Goal: Task Accomplishment & Management: Manage account settings

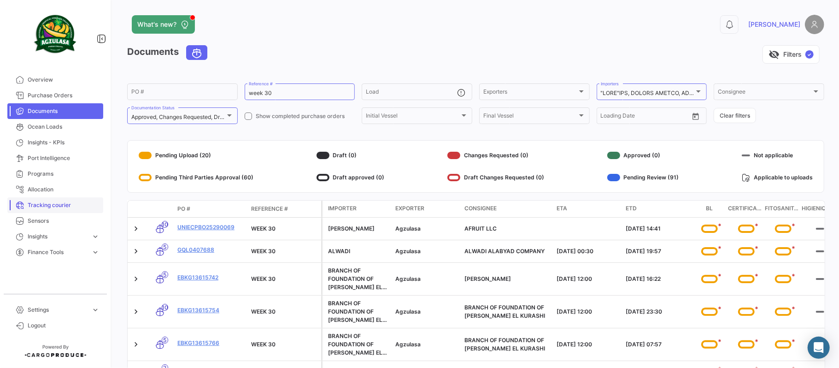
click at [55, 203] on span "Tracking courier" at bounding box center [64, 205] width 72 height 8
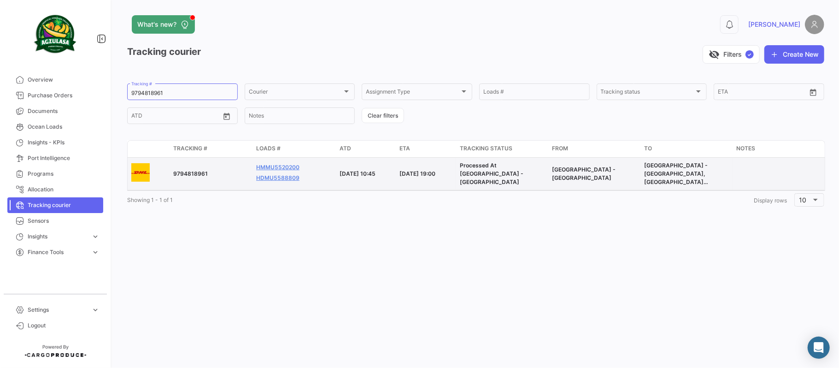
click at [451, 170] on div "[DATE] 19:00" at bounding box center [425, 174] width 53 height 8
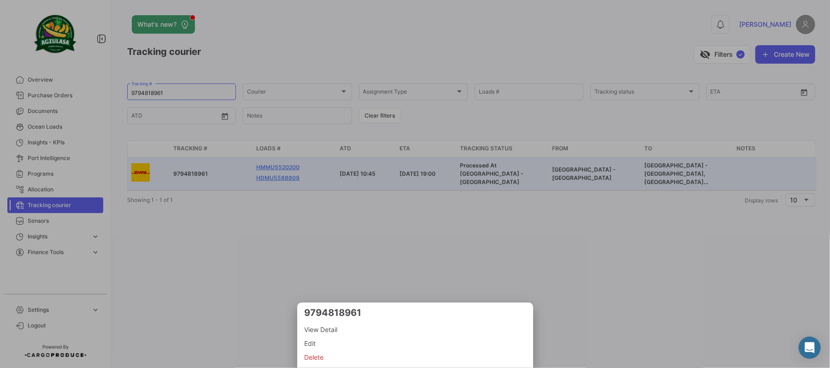
click at [279, 168] on div at bounding box center [415, 184] width 830 height 368
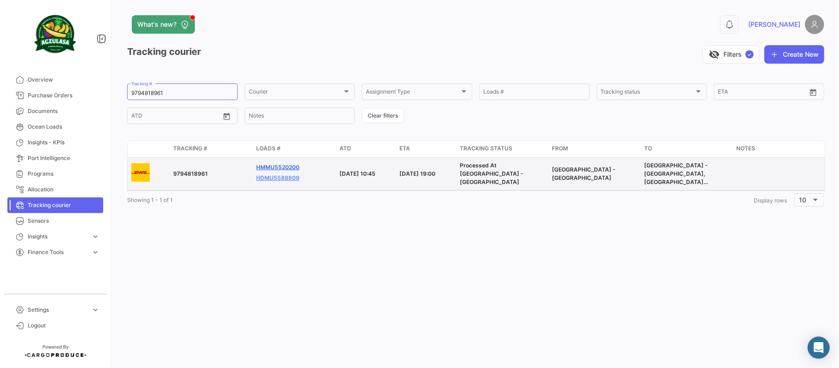
click at [284, 167] on link "HMMU5520200" at bounding box center [277, 167] width 43 height 8
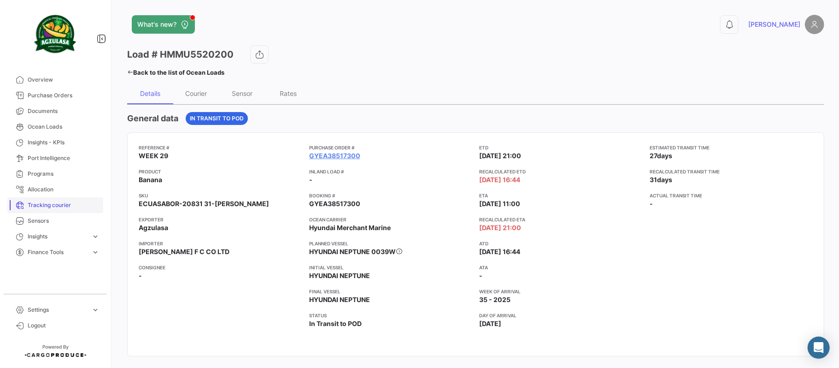
click at [48, 205] on span "Tracking courier" at bounding box center [64, 205] width 72 height 8
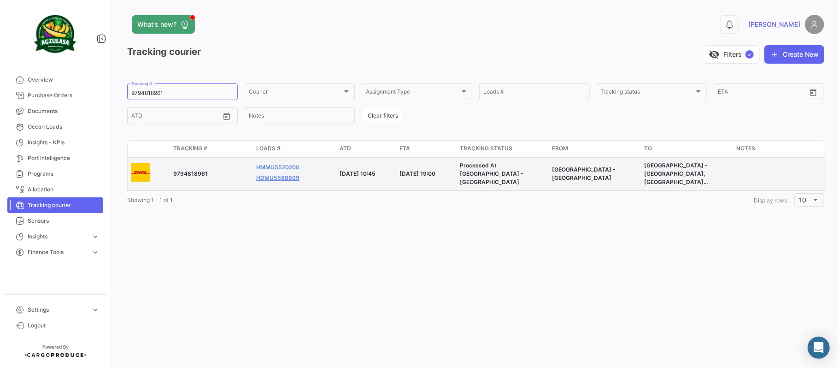
drag, startPoint x: 228, startPoint y: 170, endPoint x: 174, endPoint y: 169, distance: 53.9
click at [174, 170] on span "9794818961" at bounding box center [190, 173] width 35 height 7
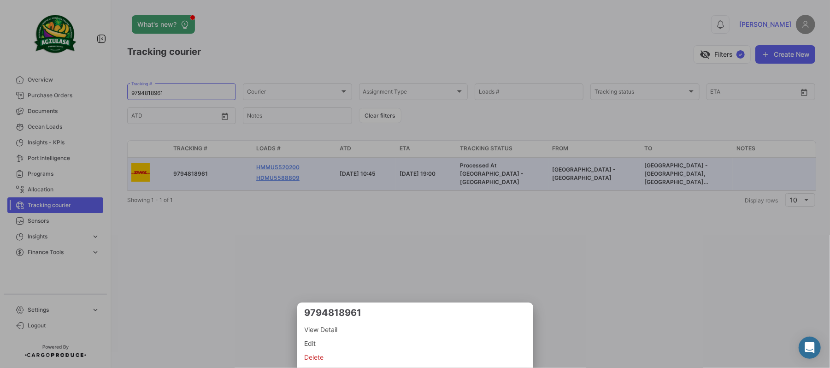
click at [309, 343] on span "Edit" at bounding box center [415, 343] width 221 height 11
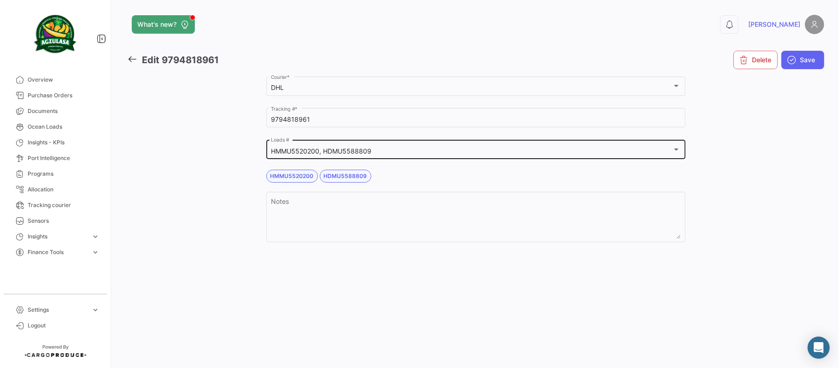
click at [352, 152] on mat-select-trigger "HMMU5520200, HDMU5588809" at bounding box center [321, 151] width 100 height 8
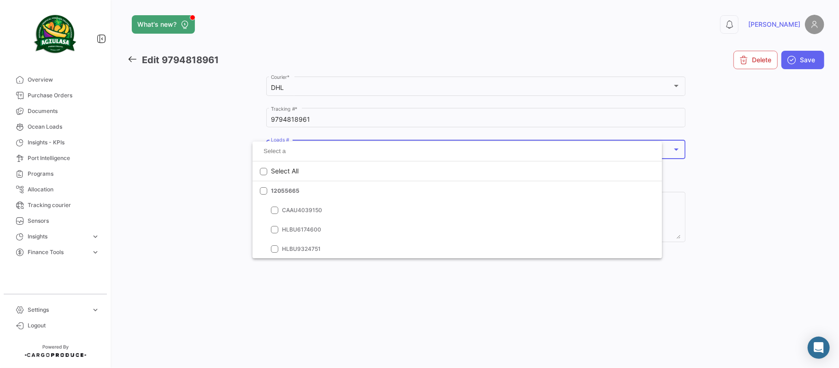
scroll to position [24904, 0]
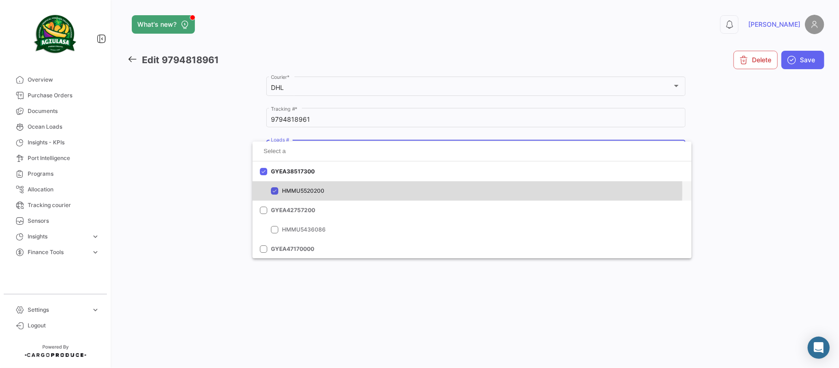
drag, startPoint x: 328, startPoint y: 190, endPoint x: 305, endPoint y: 192, distance: 24.1
click at [305, 192] on span "HMMU5520200" at bounding box center [346, 191] width 129 height 8
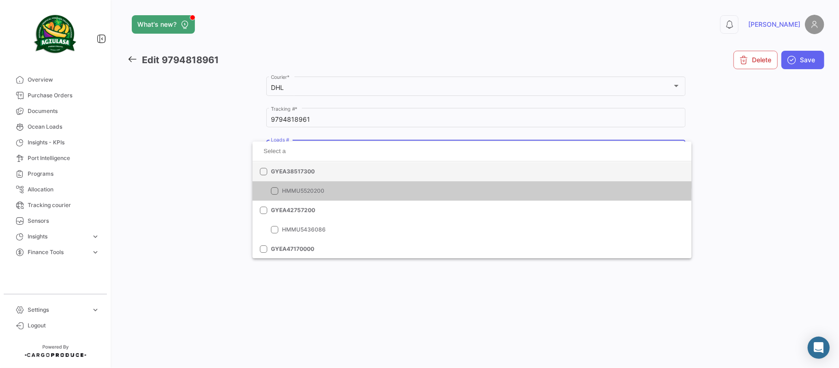
click at [302, 170] on span "GYEA38517300" at bounding box center [335, 171] width 129 height 8
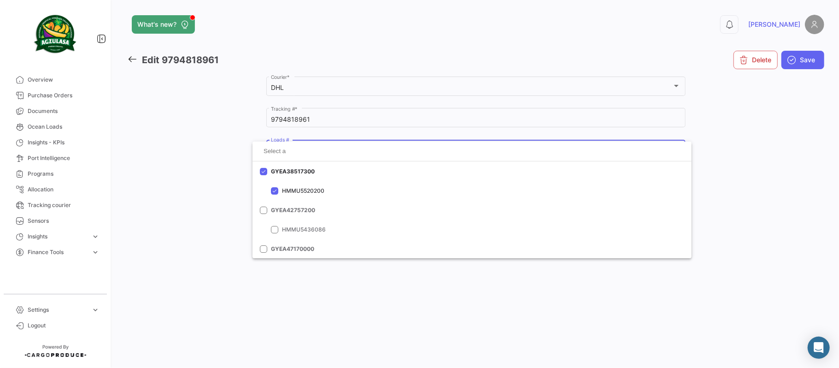
click at [778, 192] on div at bounding box center [419, 184] width 839 height 368
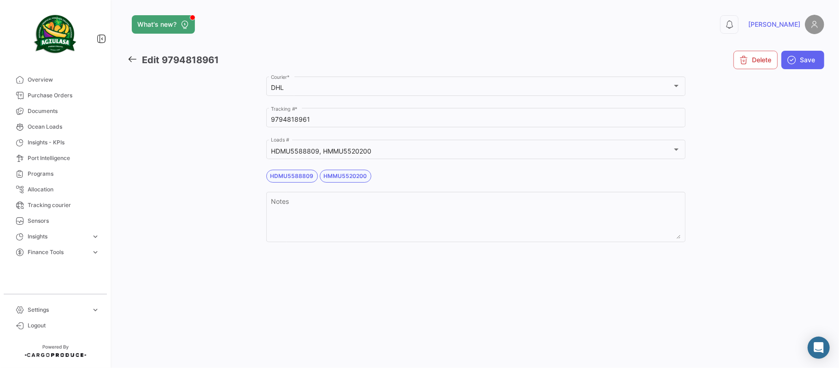
drag, startPoint x: 406, startPoint y: 174, endPoint x: 318, endPoint y: 170, distance: 88.5
click at [318, 170] on div "HDMU5588809 HMMU5520200" at bounding box center [475, 176] width 419 height 13
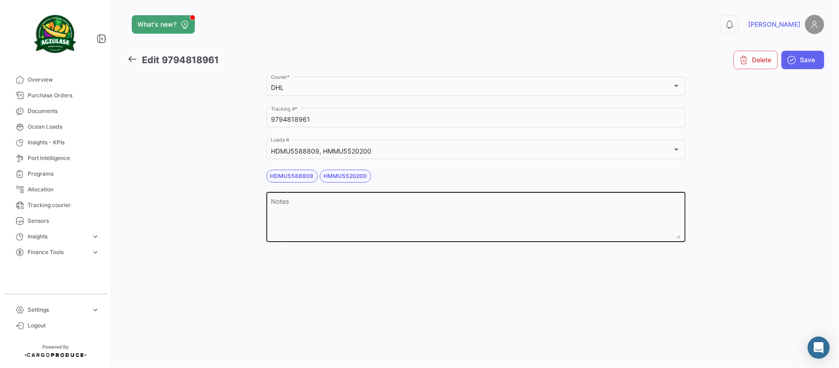
copy span "HMMU5520200"
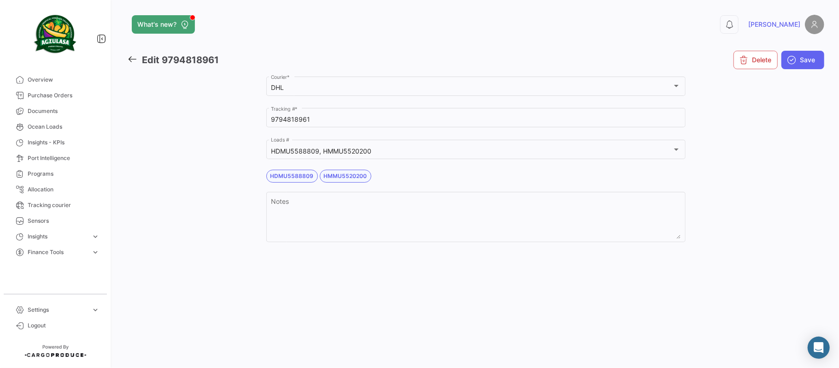
click at [361, 299] on div "What's new? 0 [PERSON_NAME] Edit 9794818961 Delete Save Agzulasa Customer DHL C…" at bounding box center [475, 184] width 727 height 368
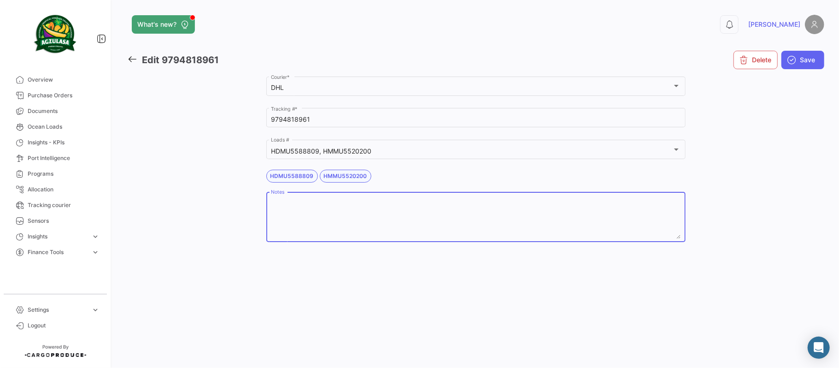
click at [337, 219] on textarea "Notes" at bounding box center [476, 218] width 410 height 41
type textarea "WEEK 29"
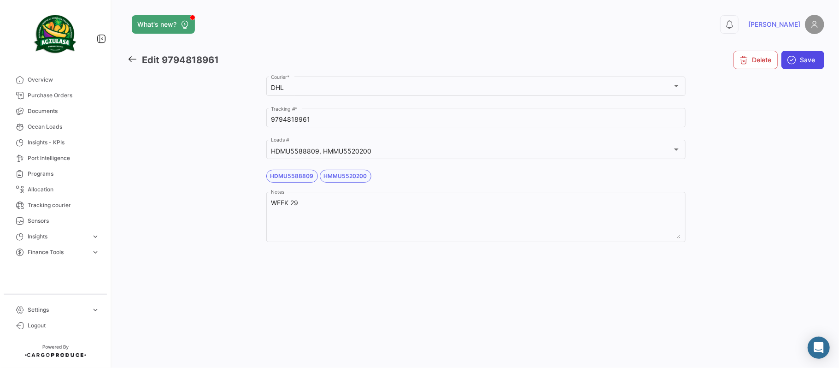
click at [801, 59] on span "Save" at bounding box center [807, 59] width 15 height 9
click at [809, 65] on button "Save" at bounding box center [802, 60] width 43 height 18
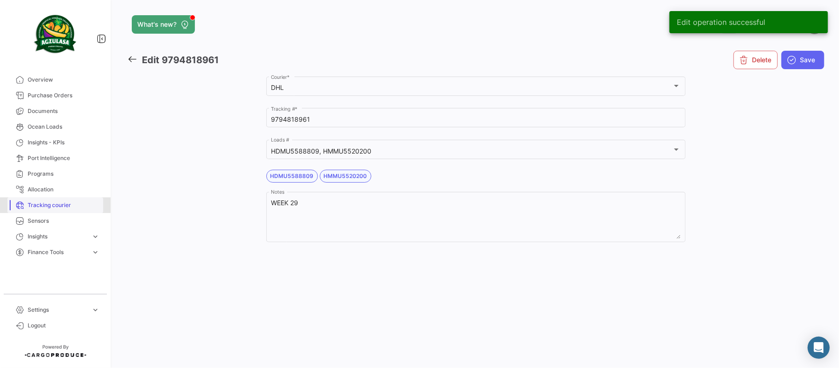
click at [42, 203] on span "Tracking courier" at bounding box center [64, 205] width 72 height 8
